Goal: Check status: Verify the current state of an ongoing process or item

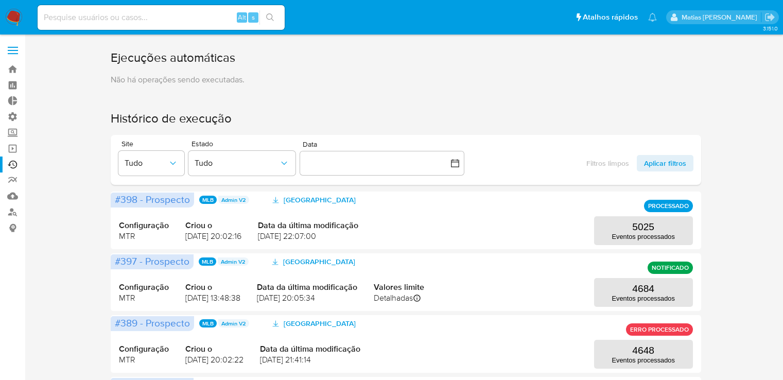
scroll to position [149, 0]
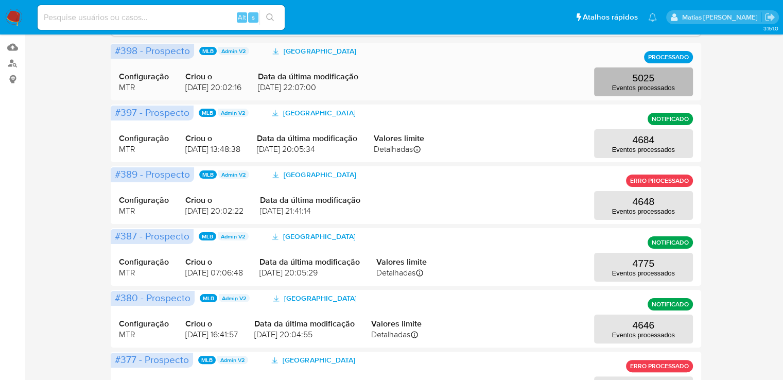
click at [661, 80] on button "5025 Eventos processados" at bounding box center [643, 81] width 99 height 29
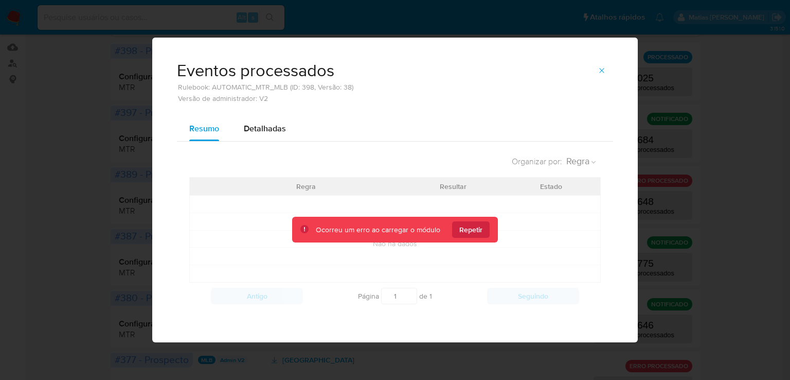
drag, startPoint x: 607, startPoint y: 69, endPoint x: 365, endPoint y: 38, distance: 244.3
click at [365, 38] on div "Eventos processados Rulebook: AUTOMATIC_MTR_MLB (ID: 398, Versão: 38) Versão de…" at bounding box center [395, 77] width 486 height 79
click at [602, 68] on icon "button" at bounding box center [602, 70] width 8 height 8
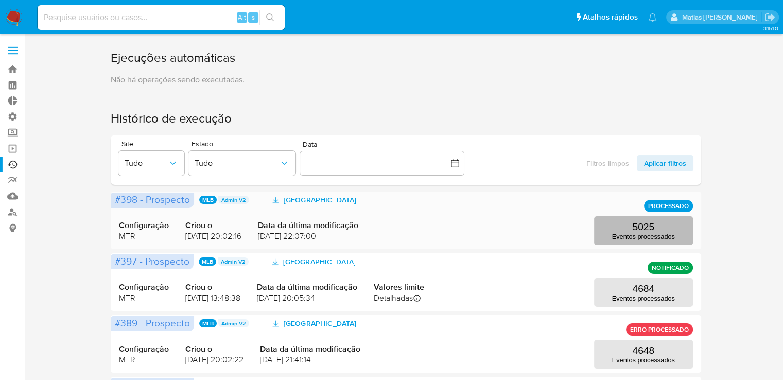
click at [685, 237] on button "5025 Eventos processados" at bounding box center [643, 230] width 99 height 29
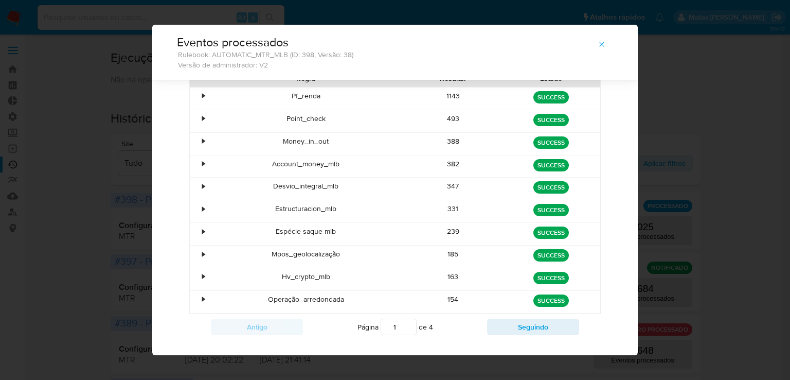
scroll to position [73, 0]
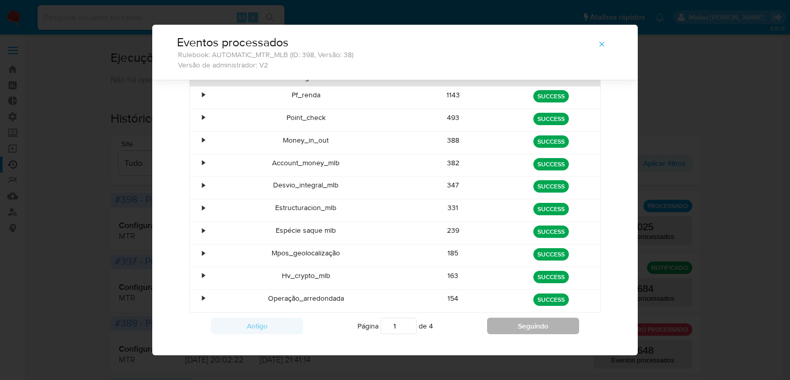
click at [549, 322] on button "Seguindo" at bounding box center [533, 325] width 92 height 16
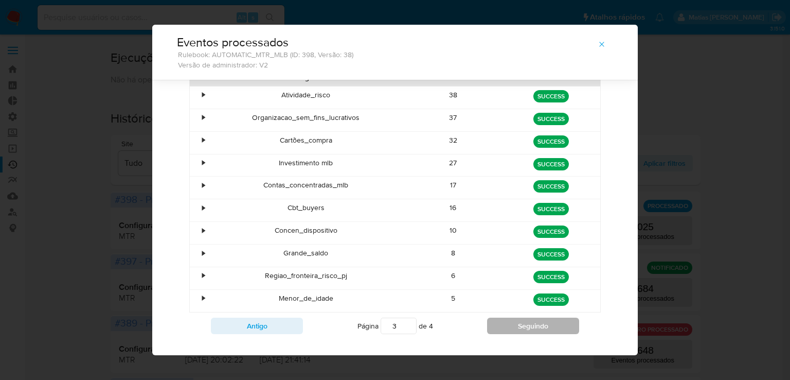
click at [549, 322] on button "Seguindo" at bounding box center [533, 325] width 92 height 16
type input "4"
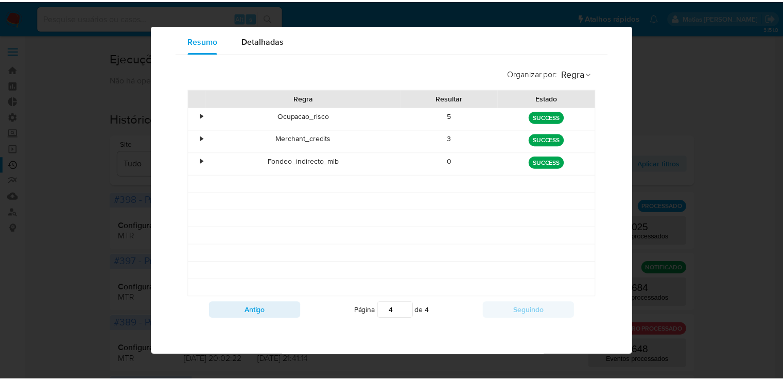
scroll to position [0, 0]
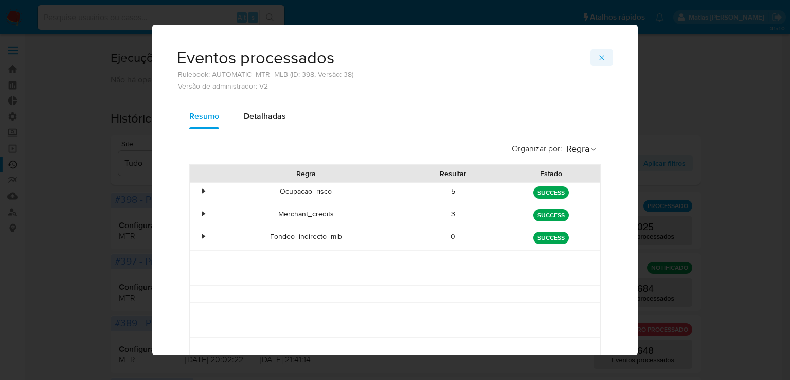
click at [601, 55] on icon "button" at bounding box center [602, 58] width 8 height 8
